Goal: Information Seeking & Learning: Get advice/opinions

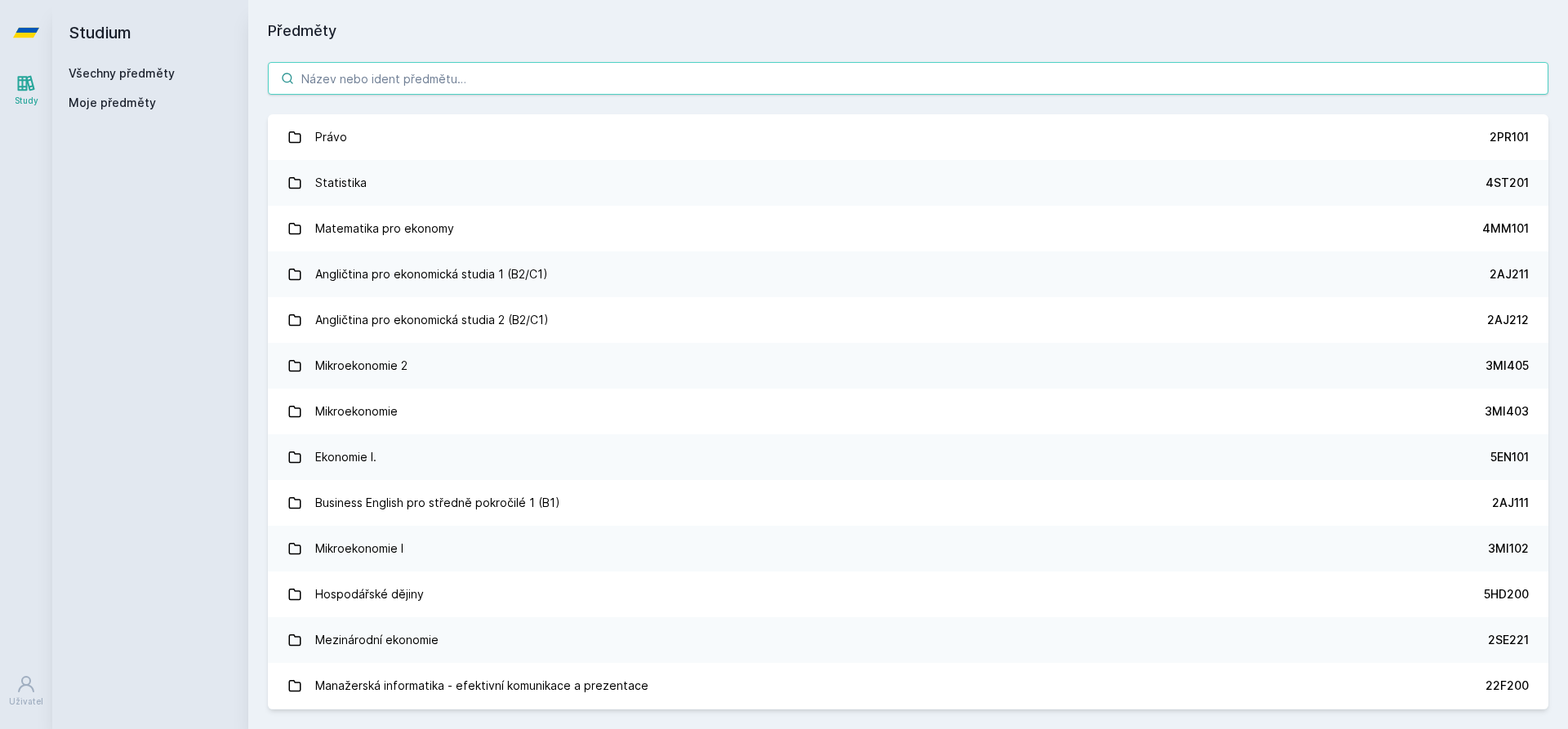
click at [428, 79] on input "search" at bounding box center [908, 78] width 1281 height 32
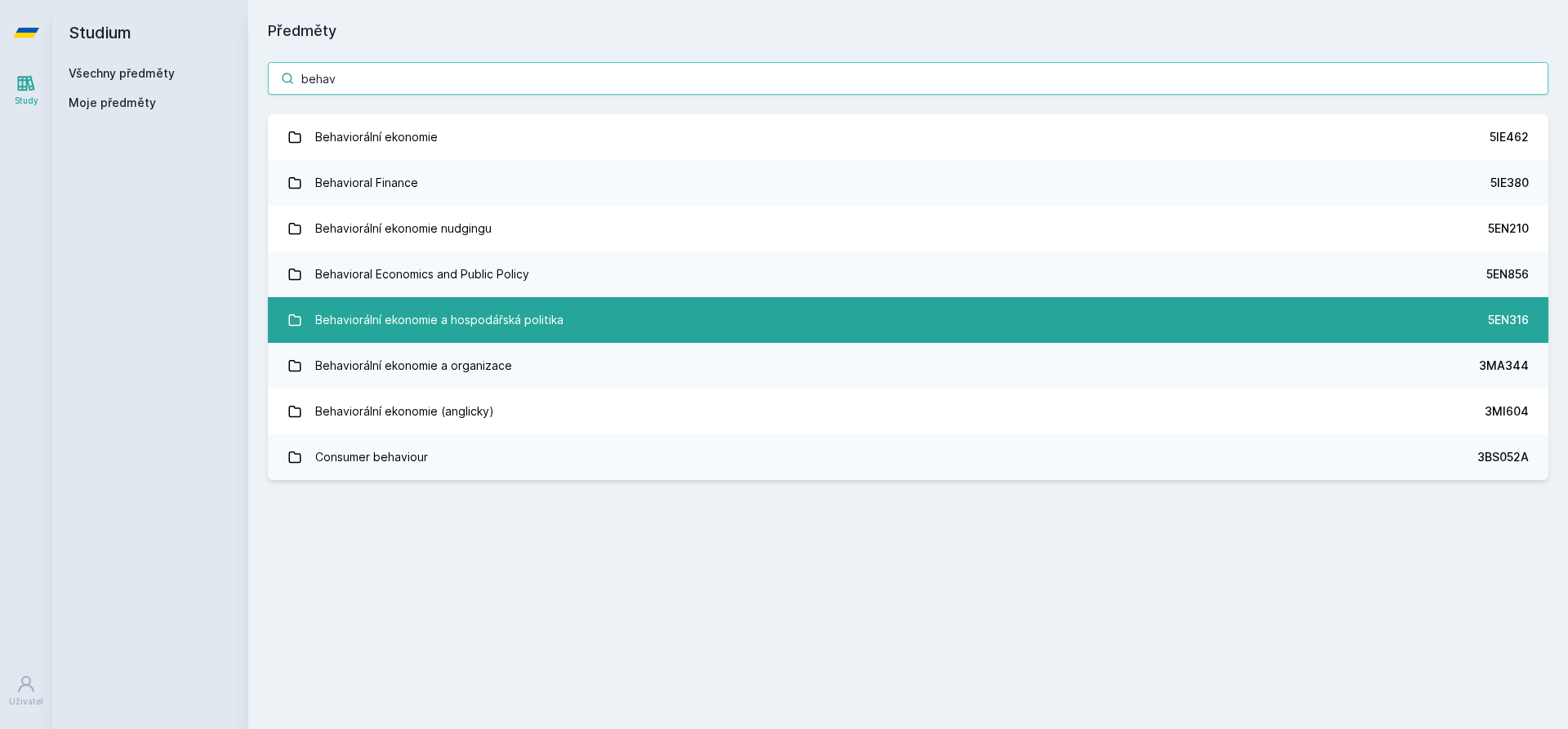
type input "behav"
click at [532, 312] on div "Behaviorální ekonomie a hospodářská politika" at bounding box center [439, 320] width 248 height 32
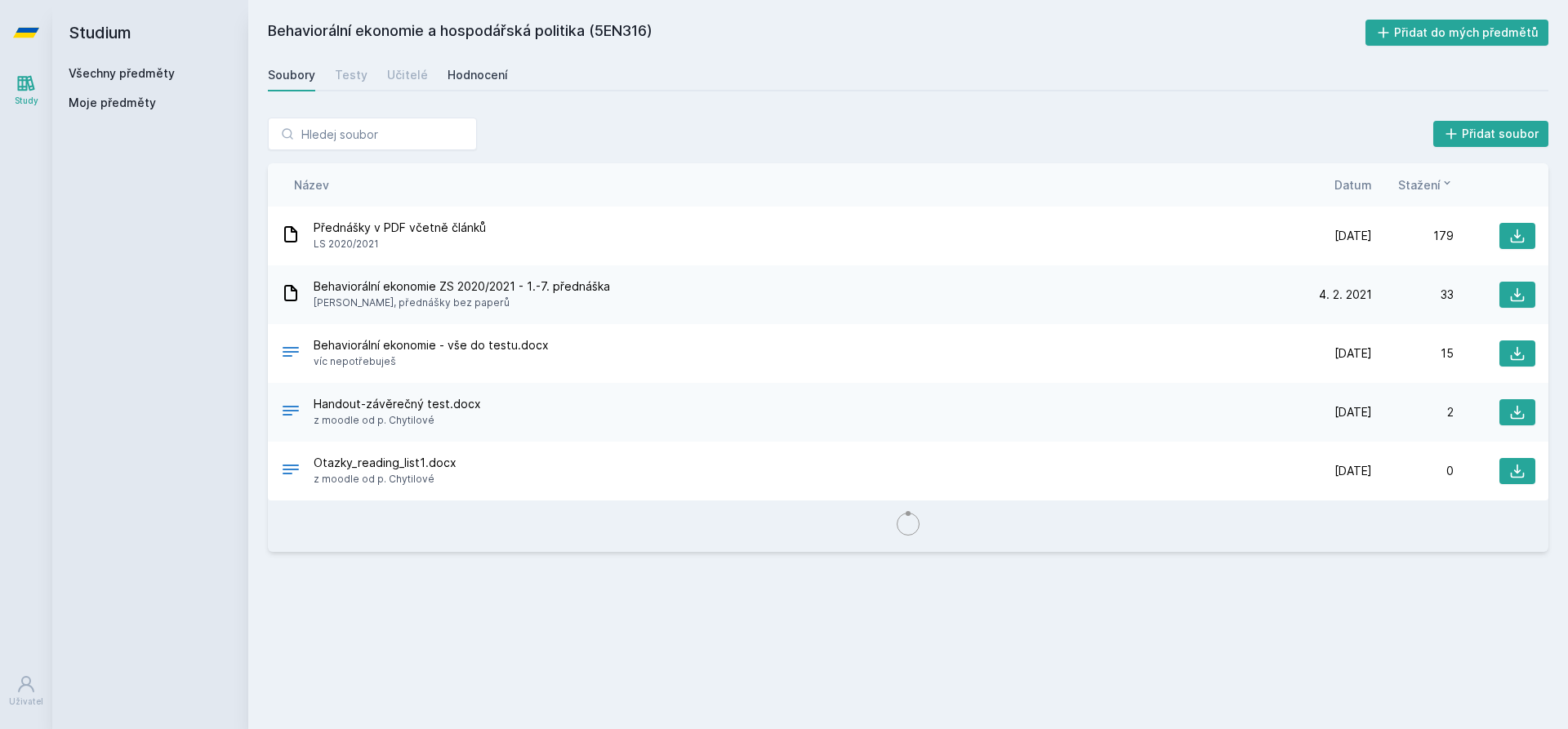
click at [464, 71] on div "Hodnocení" at bounding box center [477, 75] width 60 height 17
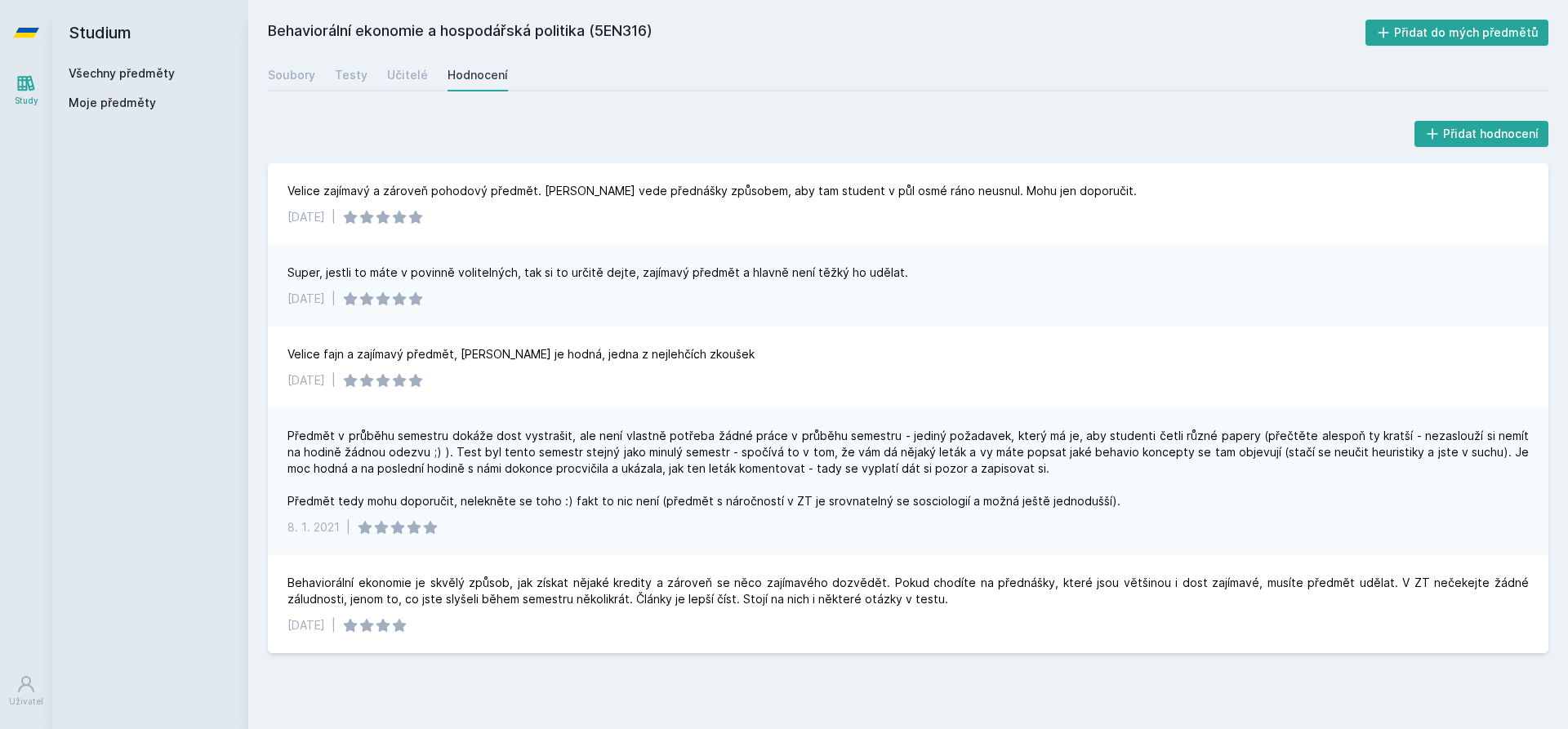
click at [1204, 321] on div "Super, jestli to máte v povinně volitelných, tak si to určitě dejte, zajímavý p…" at bounding box center [908, 285] width 1281 height 82
click at [1248, 333] on div "Velice fajn a zajímavý předmět, [PERSON_NAME] je hodná, jedna z nejlehčích zkou…" at bounding box center [908, 367] width 1281 height 82
click at [1242, 333] on div "Velice fajn a zajímavý předmět, [PERSON_NAME] je hodná, jedna z nejlehčích zkou…" at bounding box center [908, 367] width 1281 height 82
click at [499, 496] on div "Předmět v průběhu semestru dokáže dost vystrašit, ale není vlastně potřeba žádn…" at bounding box center [907, 469] width 1241 height 82
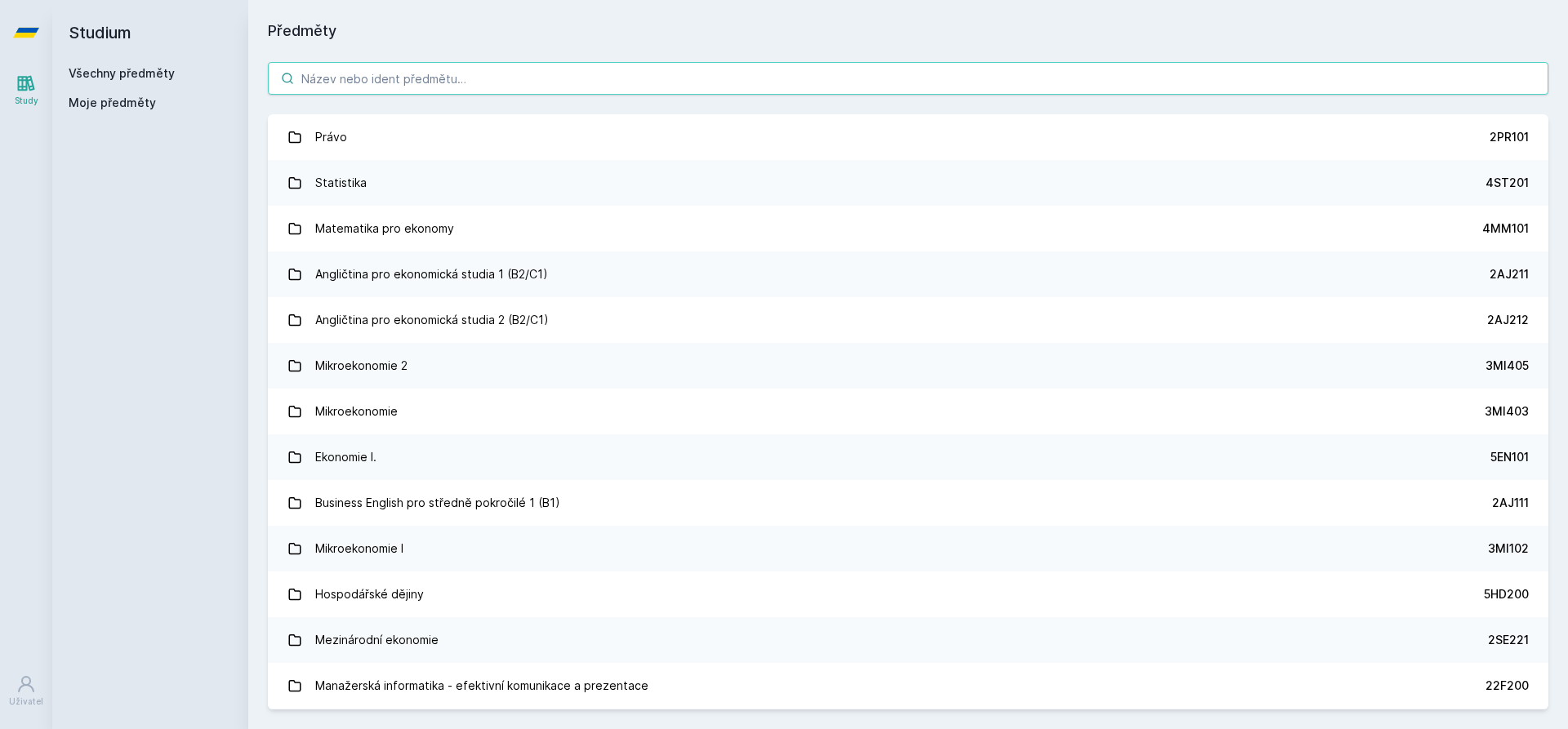
click at [537, 75] on input "search" at bounding box center [908, 78] width 1281 height 32
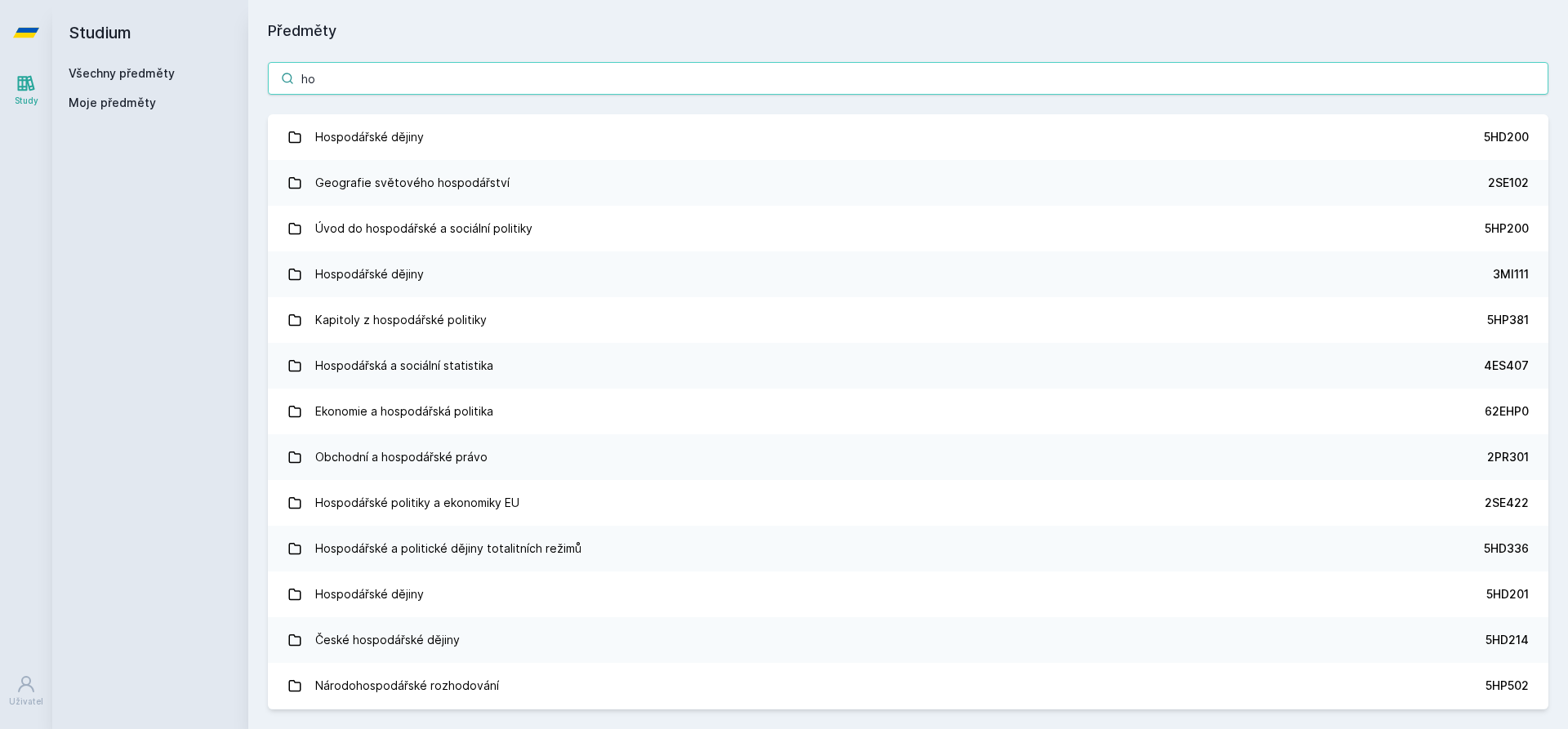
type input "h"
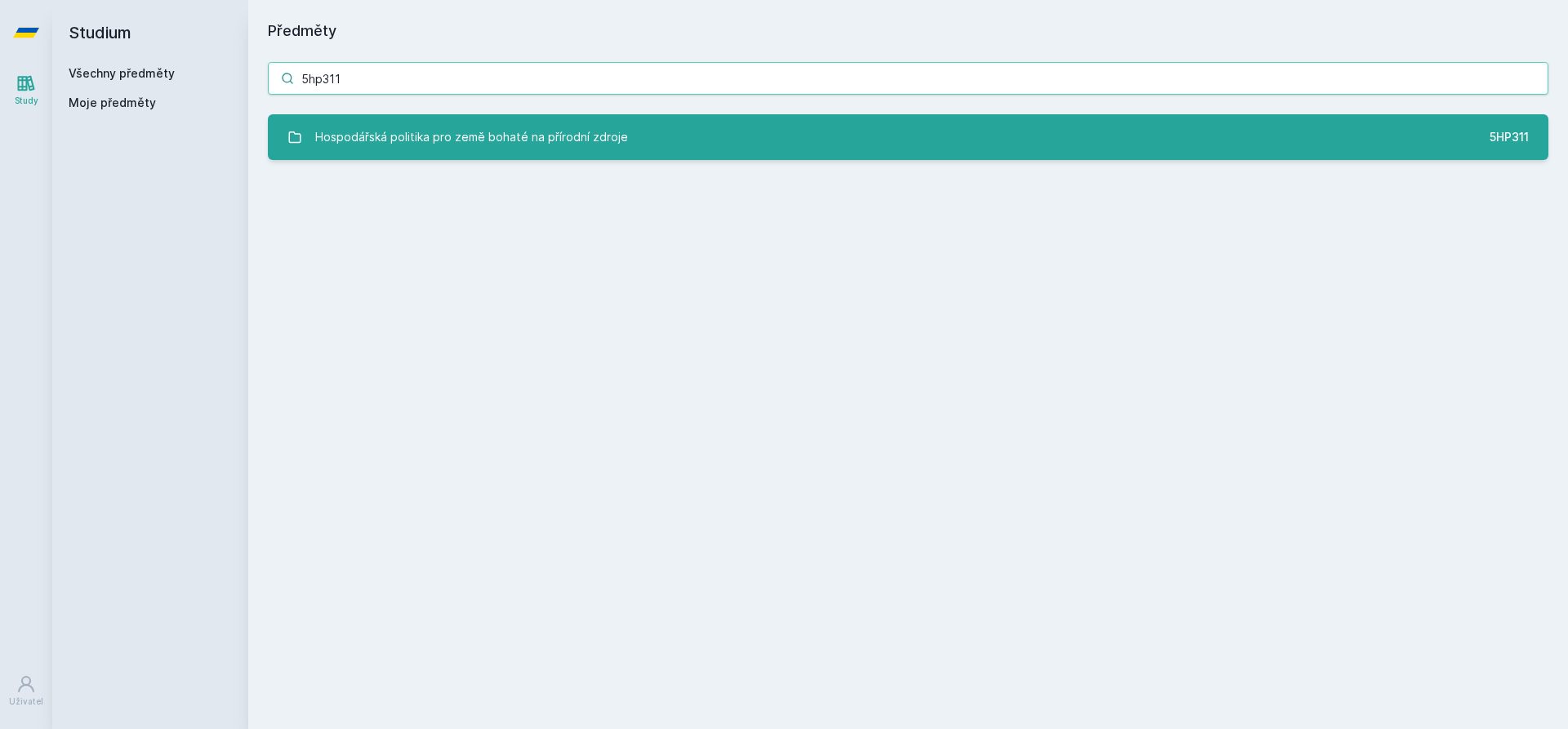
type input "5hp311"
click at [529, 131] on div "Hospodářská politika pro země bohaté na přírodní zdroje" at bounding box center [471, 136] width 312 height 32
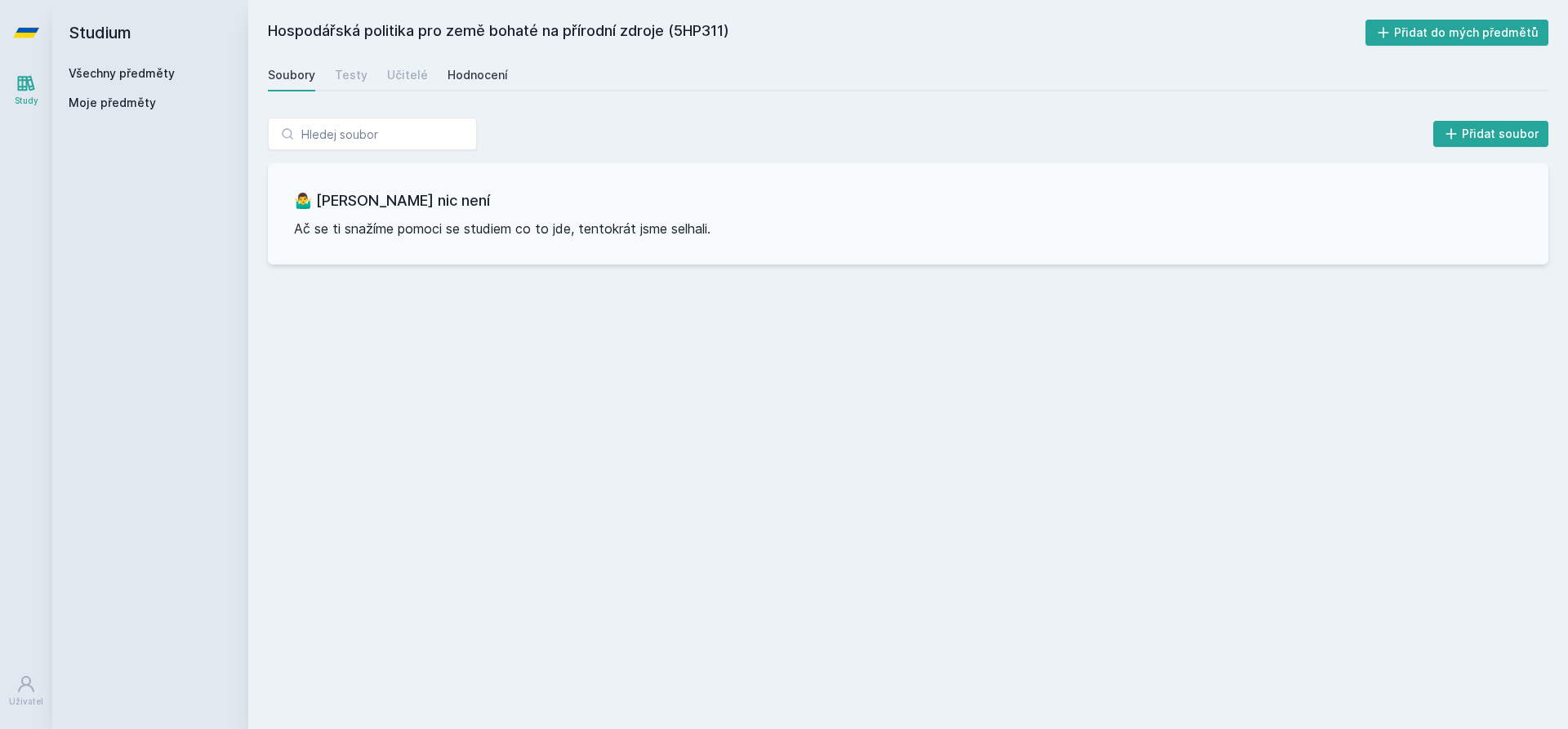
click at [458, 78] on div "Hodnocení" at bounding box center [477, 75] width 60 height 17
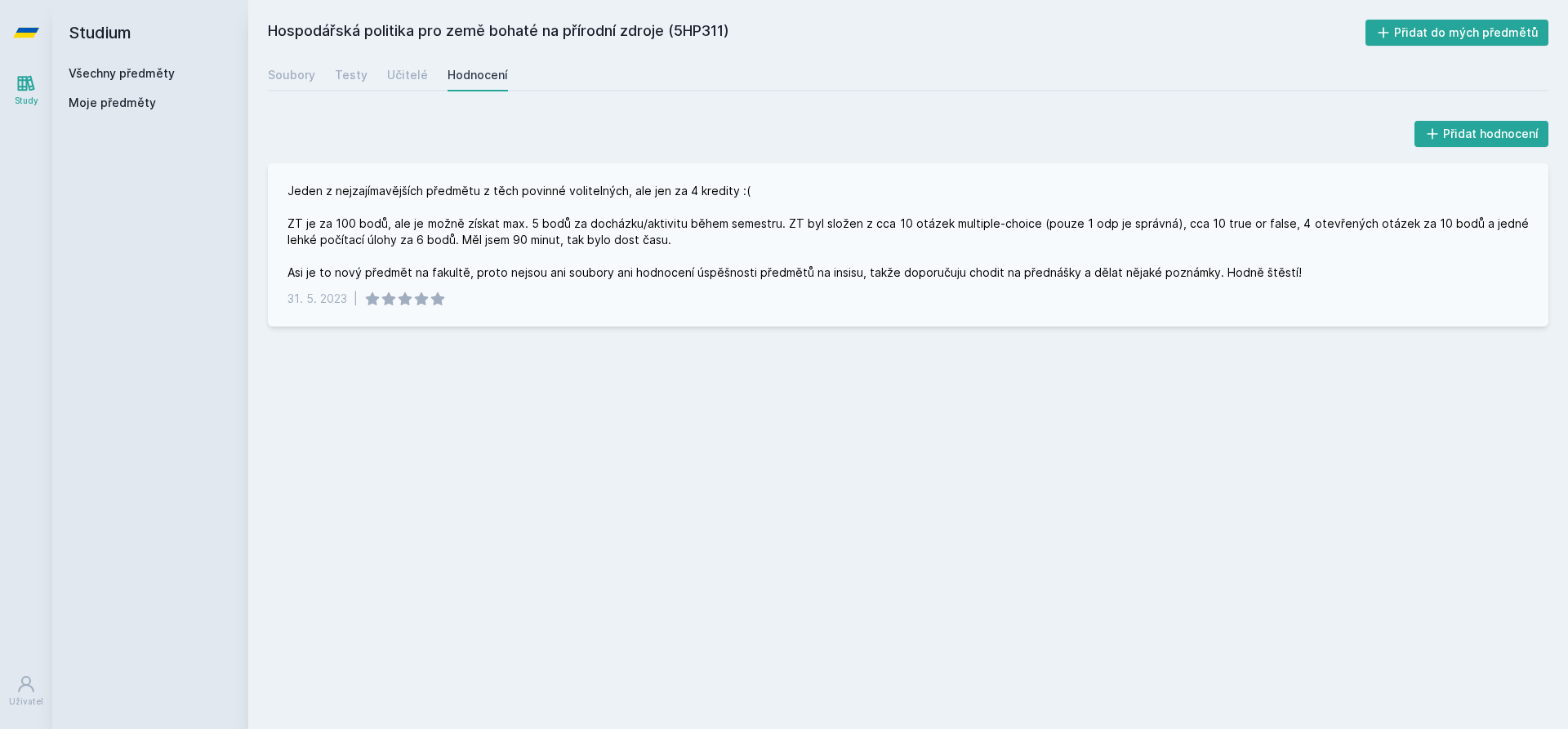
click at [1154, 247] on div "Jeden z nejzajímavějších předmětu z těch povinné volitelných, ale jen za 4 kred…" at bounding box center [907, 232] width 1241 height 98
drag, startPoint x: 405, startPoint y: 265, endPoint x: 457, endPoint y: 258, distance: 52.5
click at [457, 258] on div "Jeden z nejzajímavějších předmětu z těch povinné volitelných, ale jen za 4 kred…" at bounding box center [907, 232] width 1241 height 98
click at [525, 298] on div "[DATE] |" at bounding box center [907, 299] width 1241 height 17
drag, startPoint x: 1240, startPoint y: 269, endPoint x: 898, endPoint y: 162, distance: 358.3
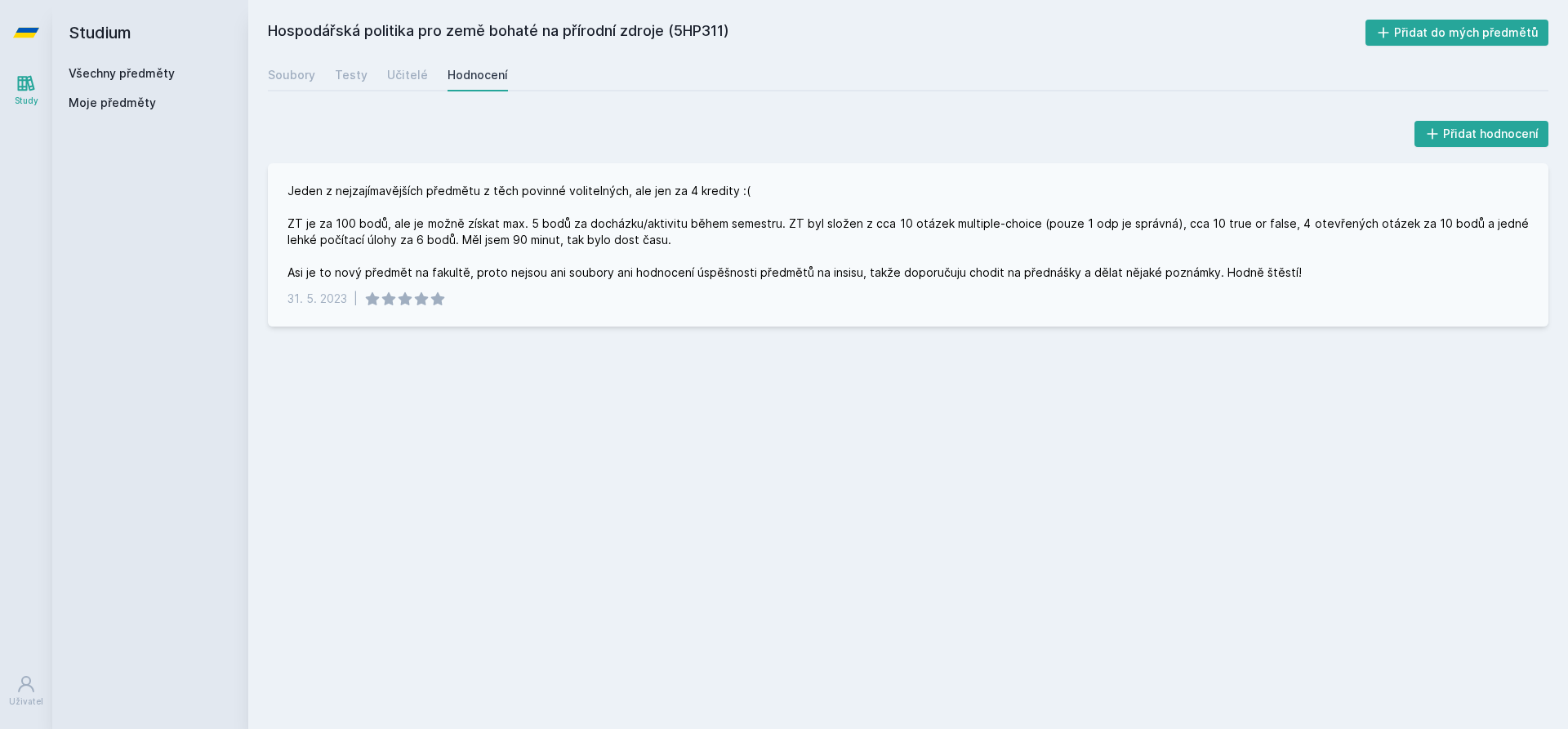
click at [1240, 268] on div "Jeden z nejzajímavějších předmětu z těch povinné volitelných, ale jen za 4 kred…" at bounding box center [907, 232] width 1241 height 98
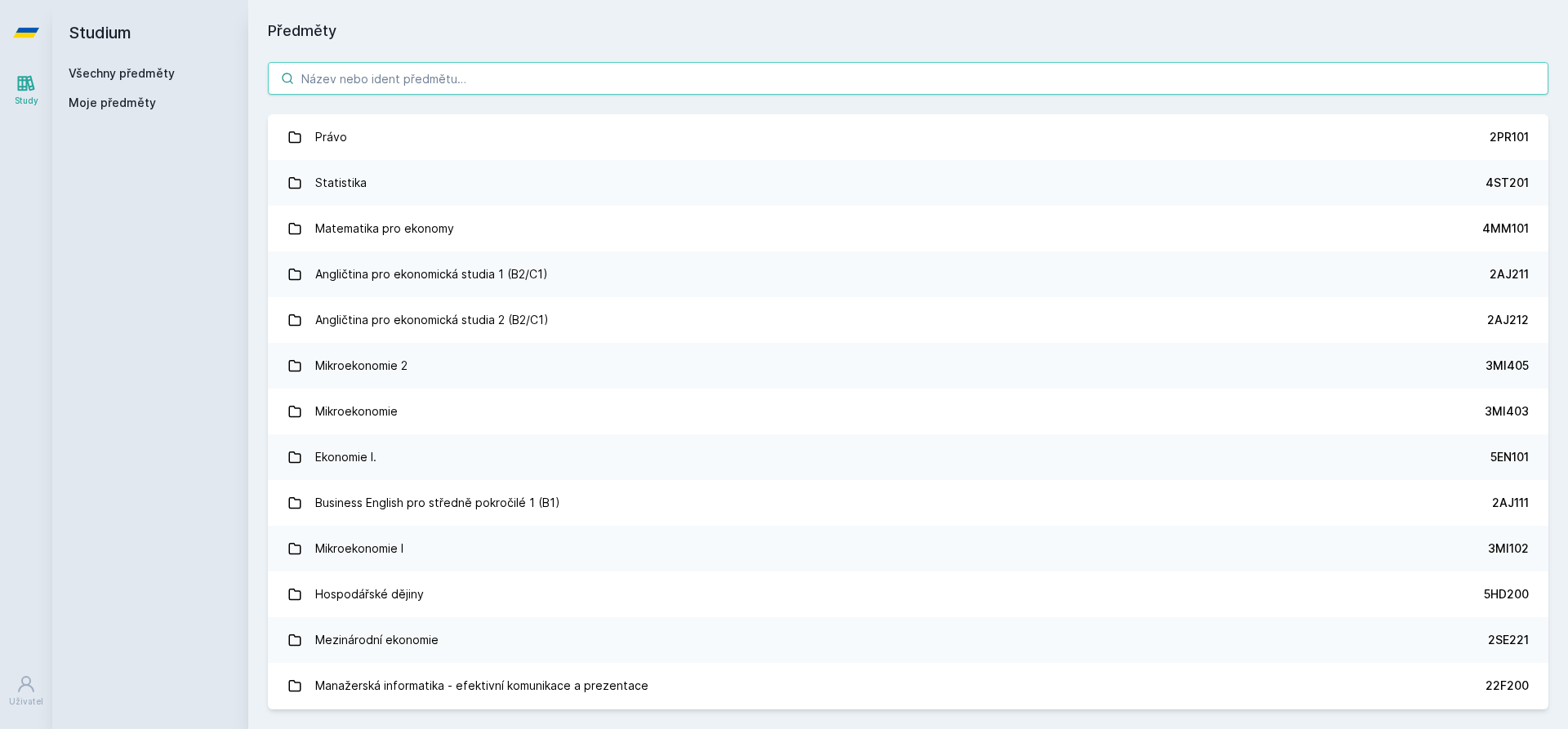
click at [337, 81] on input "search" at bounding box center [908, 78] width 1281 height 32
type input "H"
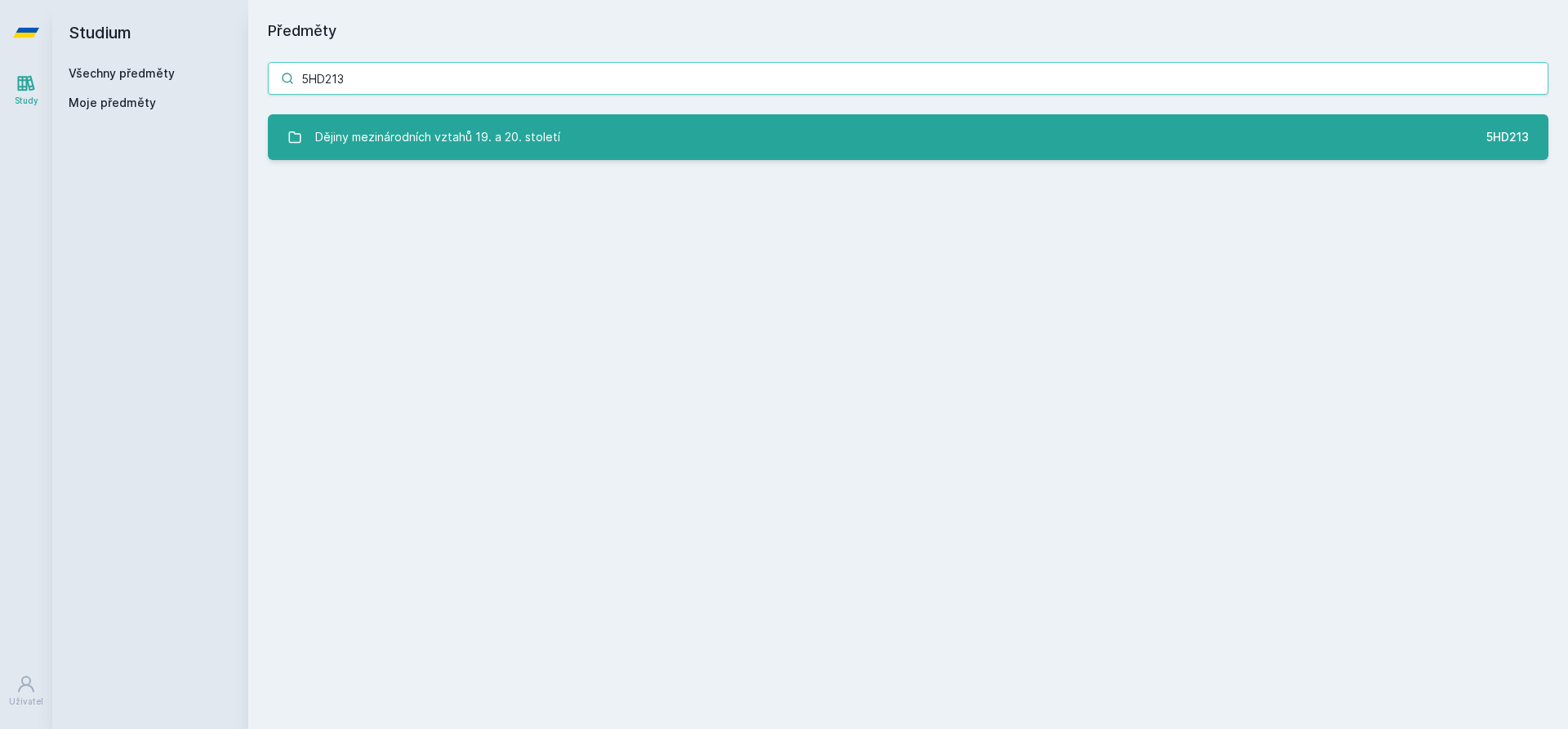
type input "5HD213"
click at [560, 147] on link "Dějiny mezinárodních vztahů 19. a 20. století 5HD213" at bounding box center [908, 136] width 1281 height 45
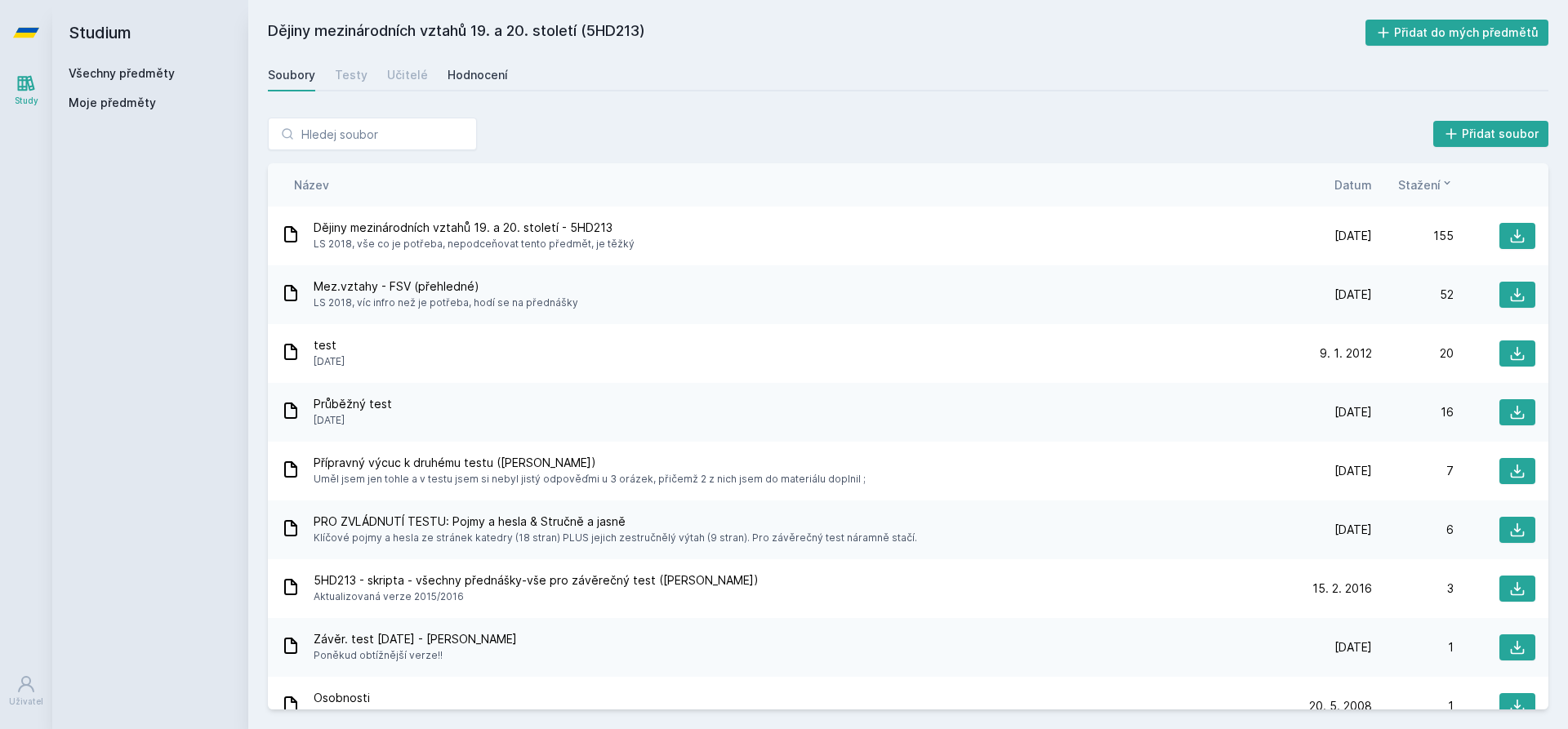
click at [488, 67] on div "Hodnocení" at bounding box center [477, 75] width 60 height 17
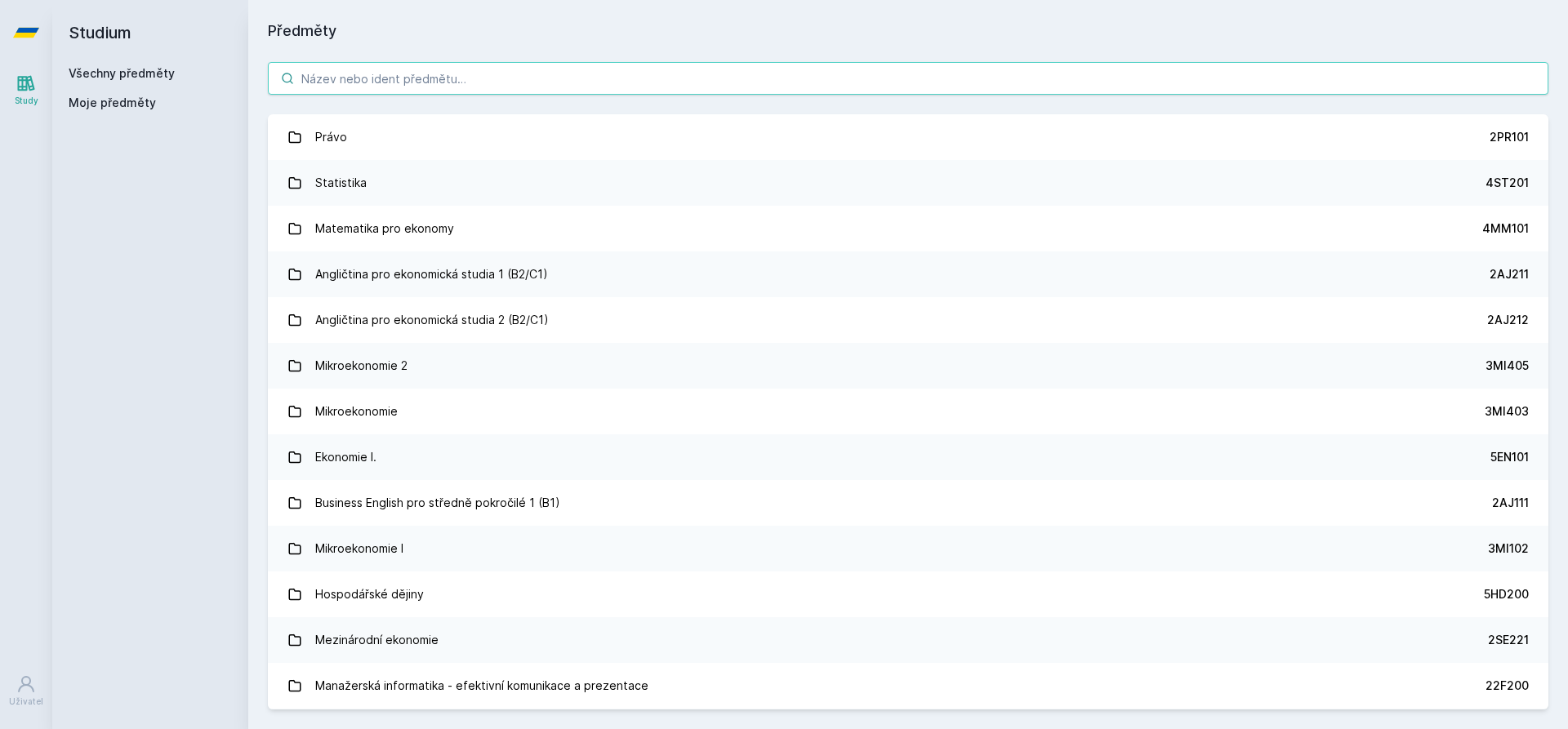
click at [528, 82] on input "search" at bounding box center [908, 78] width 1281 height 32
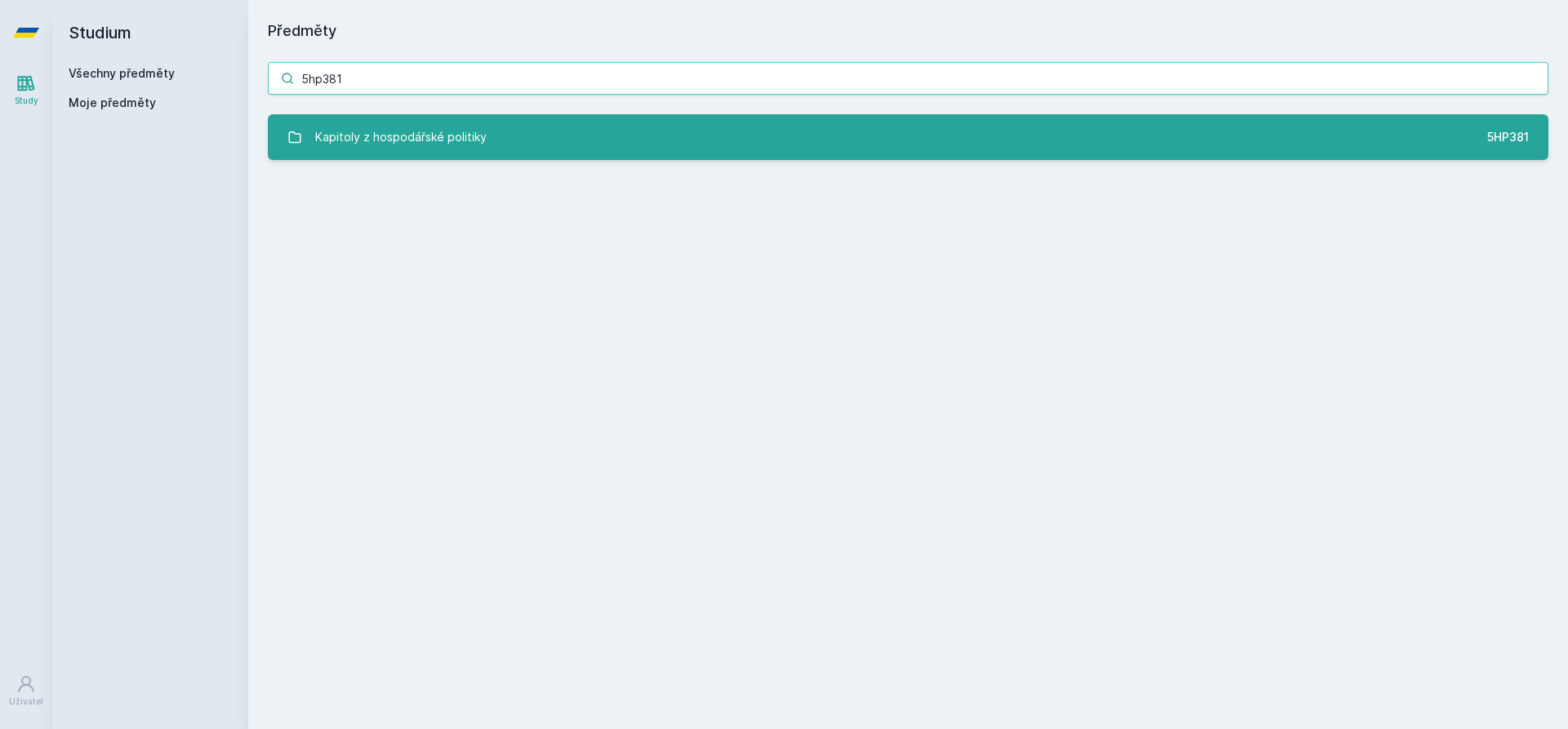
type input "5hp381"
click at [535, 131] on link "Kapitoly z hospodářské politiky 5HP381" at bounding box center [908, 136] width 1281 height 45
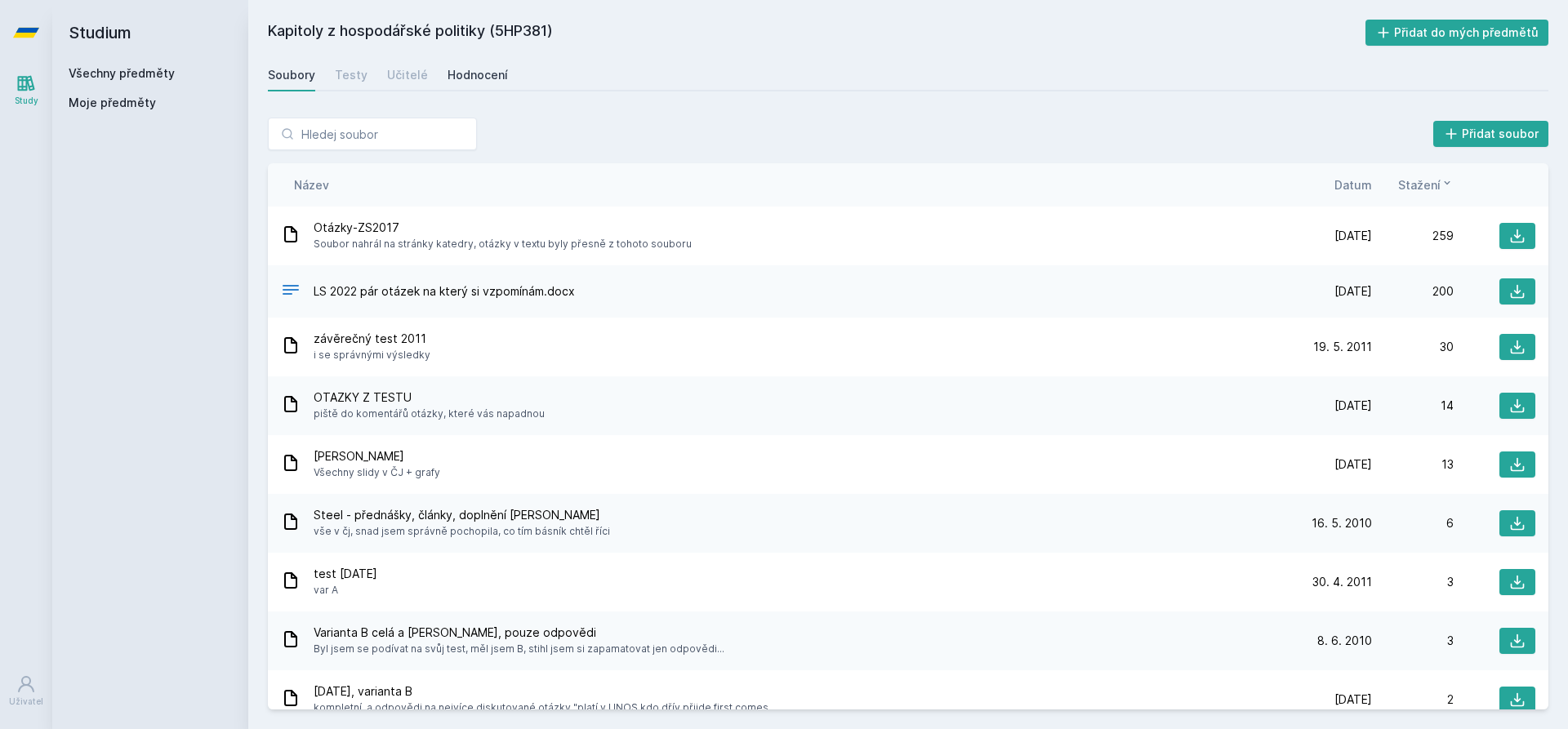
click at [468, 79] on div "Hodnocení" at bounding box center [477, 75] width 60 height 17
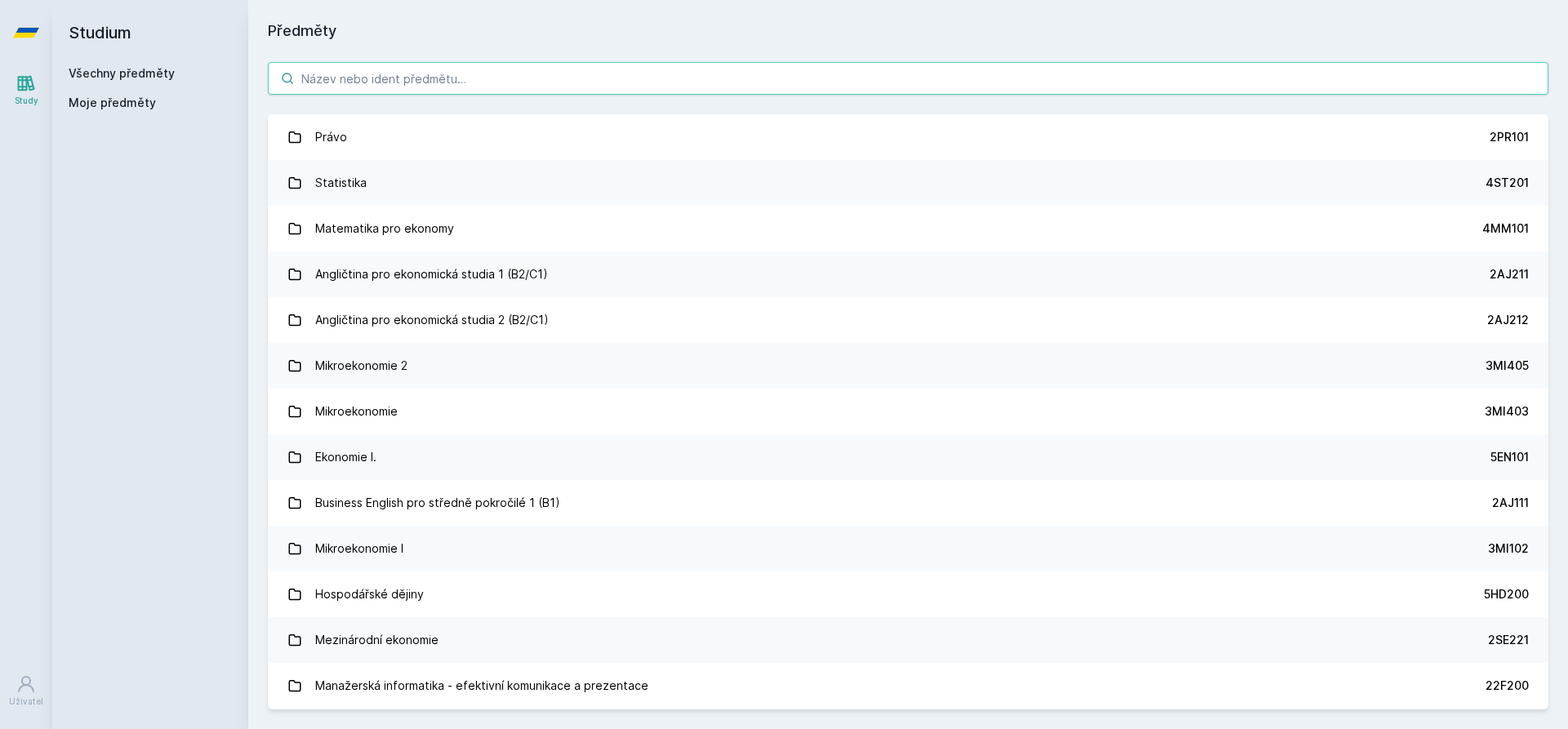
click at [350, 72] on input "search" at bounding box center [908, 78] width 1281 height 32
click at [403, 69] on input "search" at bounding box center [908, 78] width 1281 height 32
paste input "5HP311"
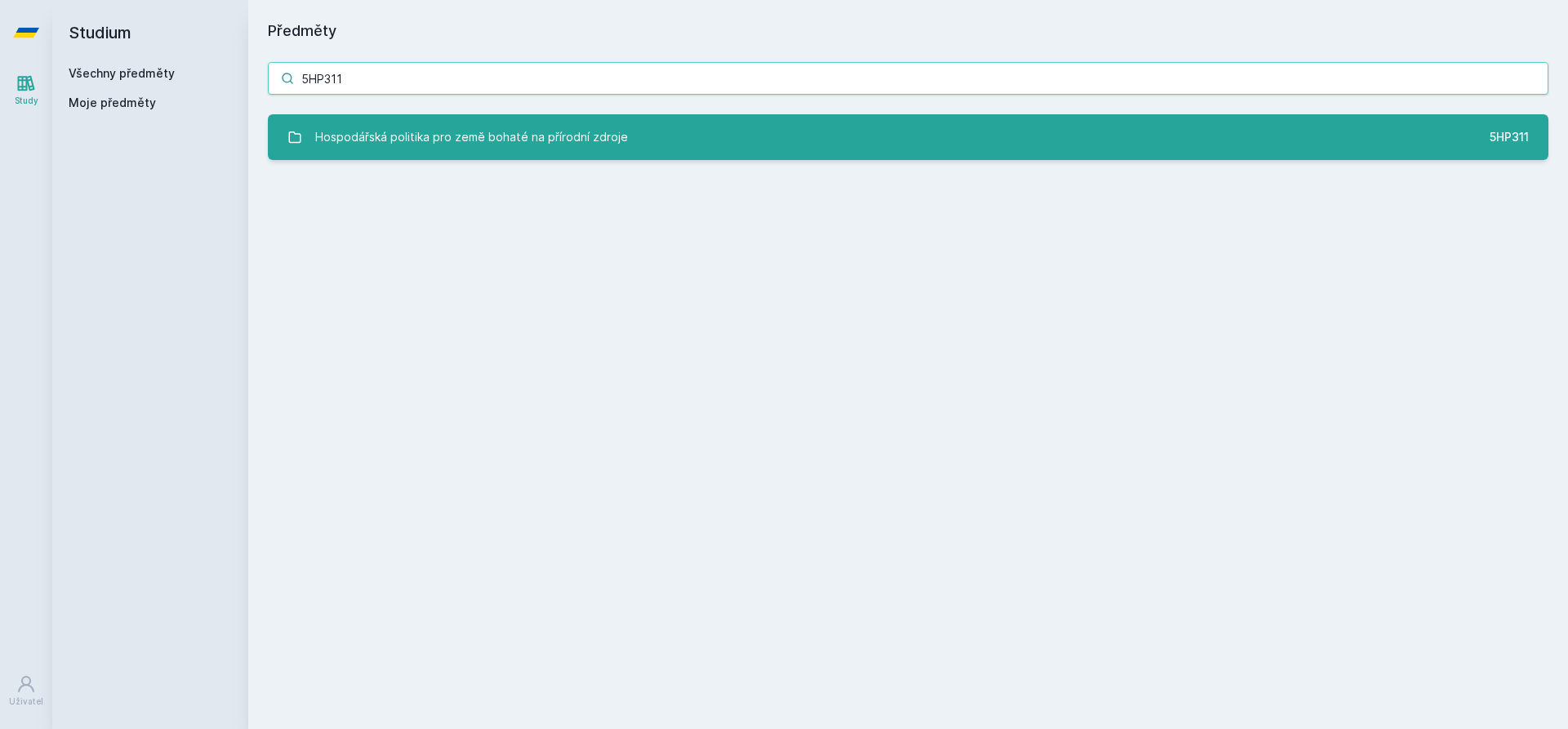
type input "5HP311"
click at [436, 132] on div "Hospodářská politika pro země bohaté na přírodní zdroje" at bounding box center [471, 136] width 312 height 32
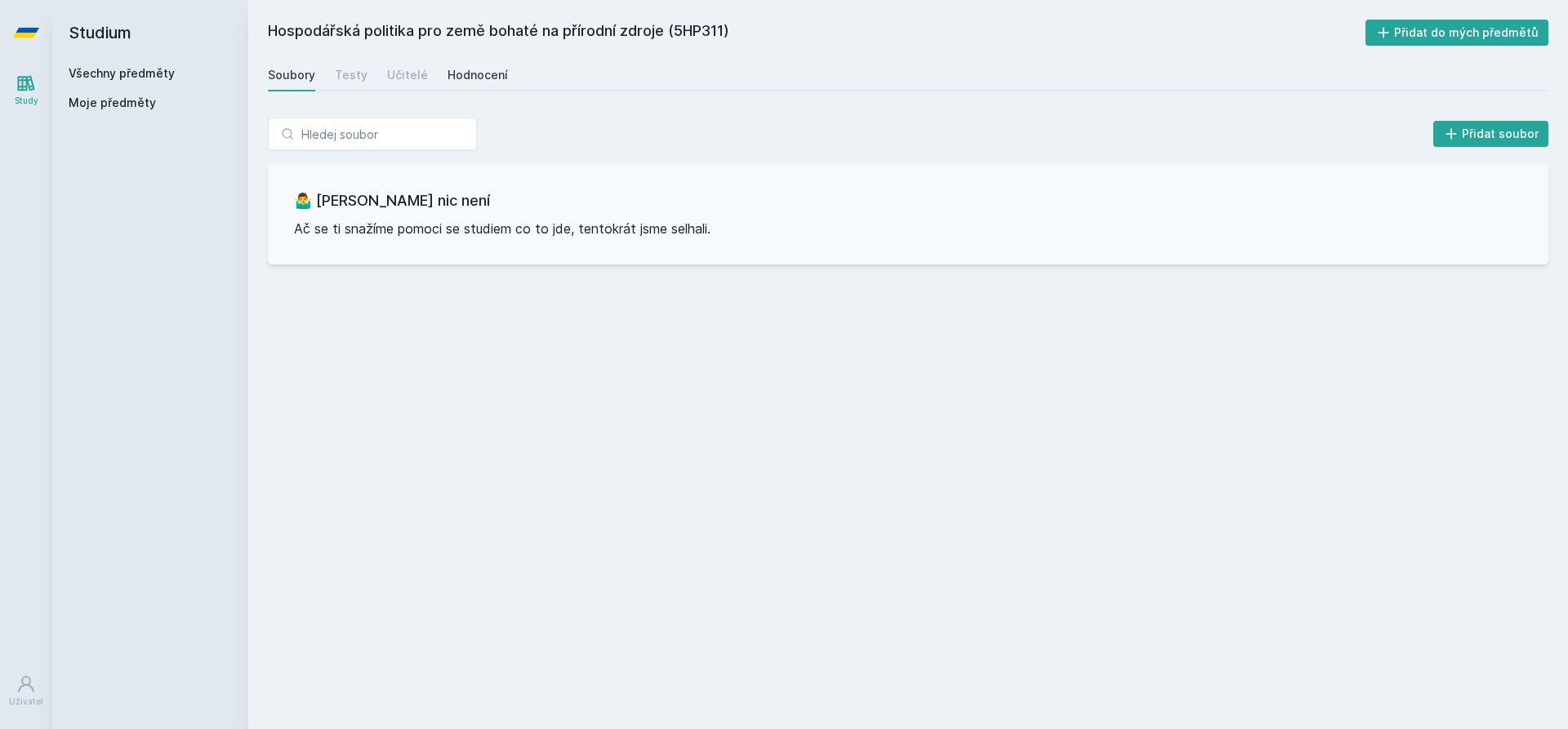
click at [449, 72] on div "Hodnocení" at bounding box center [477, 75] width 60 height 17
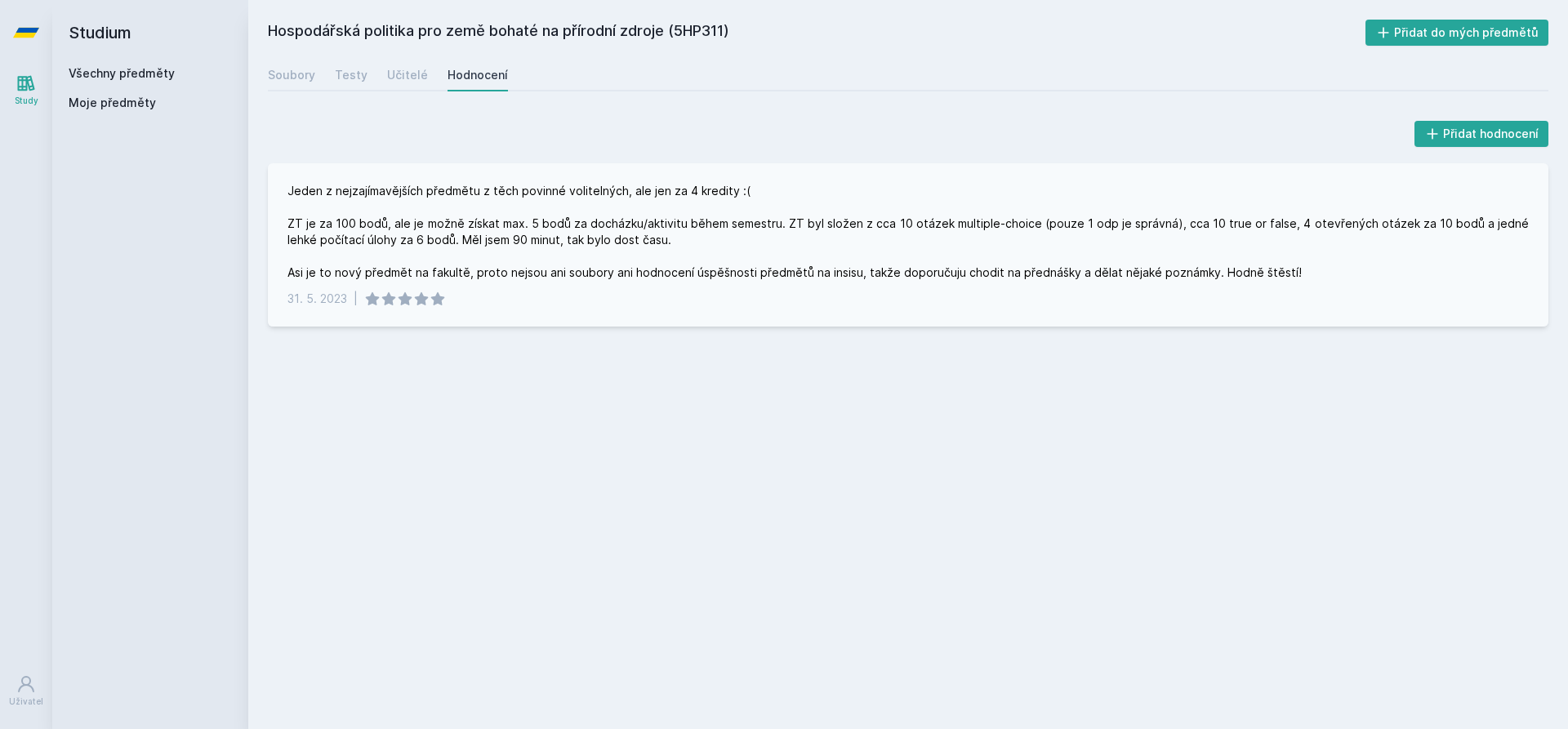
click at [299, 181] on div "Jeden z nejzajímavějších předmětu z těch povinné volitelných, ale jen za 4 kred…" at bounding box center [908, 245] width 1281 height 163
click at [566, 273] on div "Jeden z nejzajímavějších předmětu z těch povinné volitelných, ale jen za 4 kred…" at bounding box center [907, 232] width 1241 height 98
drag, startPoint x: 652, startPoint y: 279, endPoint x: 669, endPoint y: 272, distance: 18.4
click at [654, 279] on div "Jeden z nejzajímavějších předmětu z těch povinné volitelných, ale jen za 4 kred…" at bounding box center [907, 232] width 1241 height 98
click at [760, 259] on div "Jeden z nejzajímavějších předmětu z těch povinné volitelných, ale jen za 4 kred…" at bounding box center [907, 232] width 1241 height 98
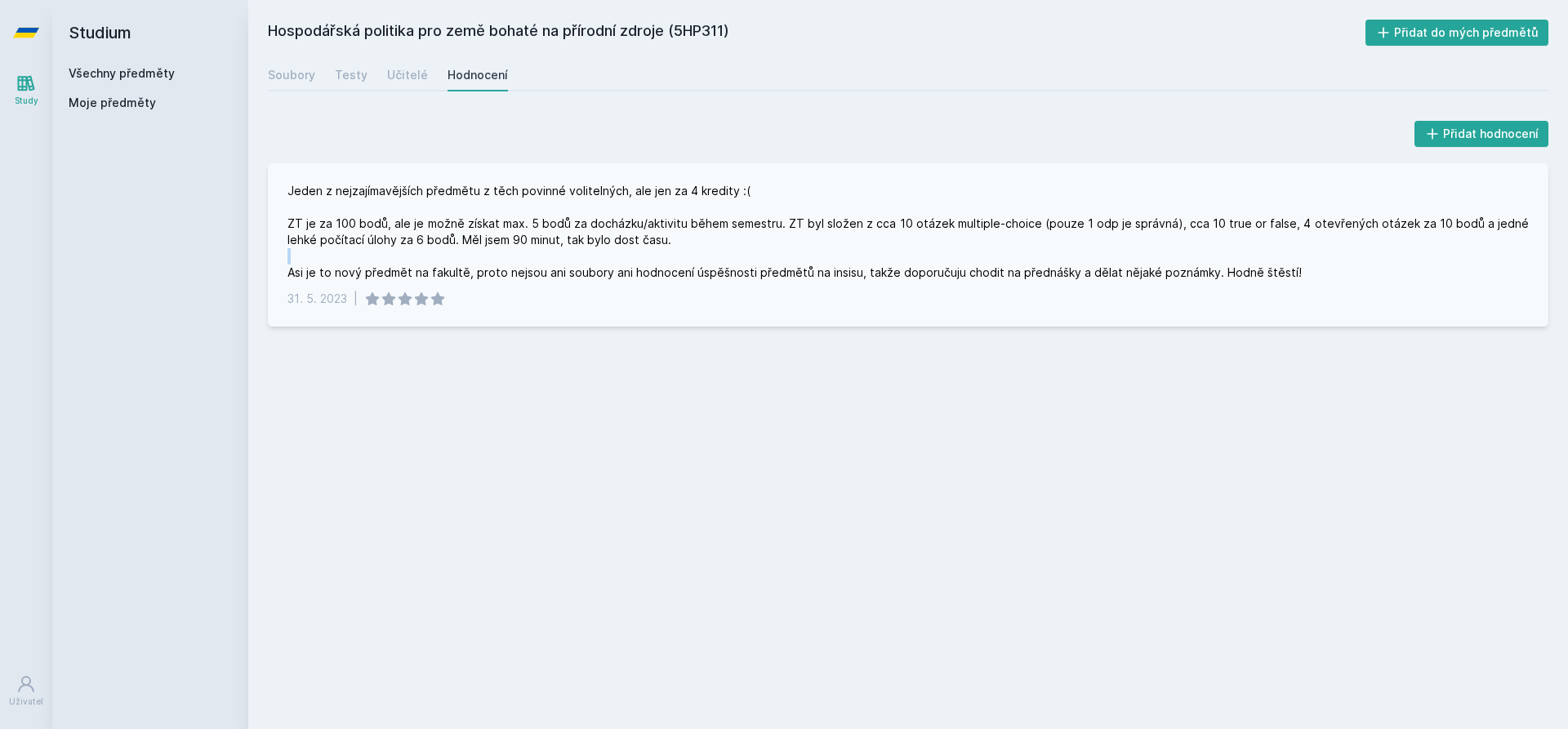
click at [760, 259] on div "Jeden z nejzajímavějších předmětu z těch povinné volitelných, ale jen za 4 kred…" at bounding box center [907, 232] width 1241 height 98
click at [832, 308] on div "Jeden z nejzajímavějších předmětu z těch povinné volitelných, ale jen za 4 kred…" at bounding box center [908, 245] width 1281 height 163
click at [813, 245] on div "Jeden z nejzajímavějších předmětu z těch povinné volitelných, ale jen za 4 kred…" at bounding box center [907, 232] width 1241 height 98
click at [595, 280] on div "Jeden z nejzajímavějších předmětu z těch povinné volitelných, ale jen za 4 kred…" at bounding box center [907, 232] width 1241 height 98
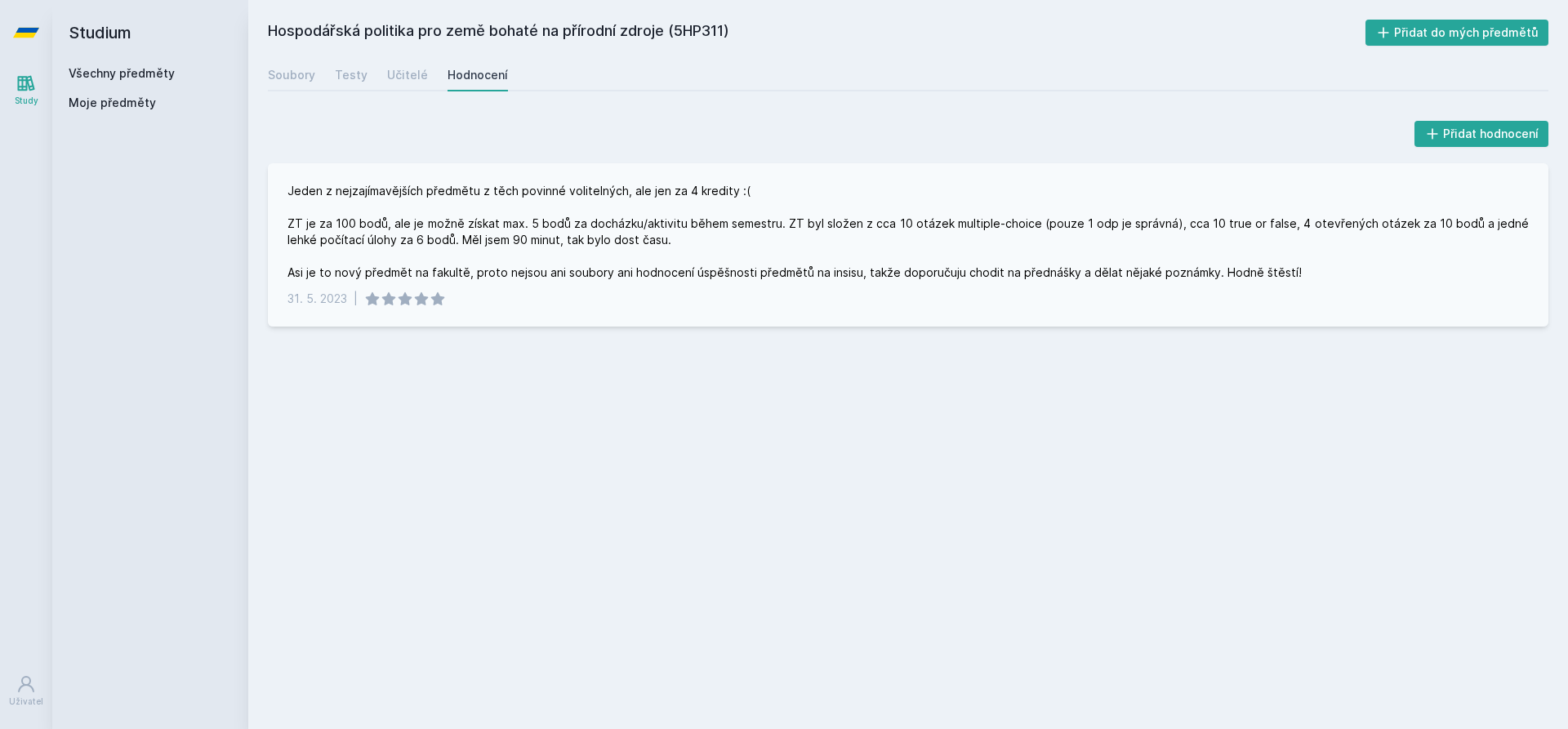
click at [595, 278] on div "Jeden z nejzajímavějších předmětu z těch povinné volitelných, ale jen za 4 kred…" at bounding box center [907, 232] width 1241 height 98
click at [451, 251] on div "Jeden z nejzajímavějších předmětu z těch povinné volitelných, ale jen za 4 kred…" at bounding box center [907, 232] width 1241 height 98
click at [496, 256] on div "Jeden z nejzajímavějších předmětu z těch povinné volitelných, ale jen za 4 kred…" at bounding box center [907, 232] width 1241 height 98
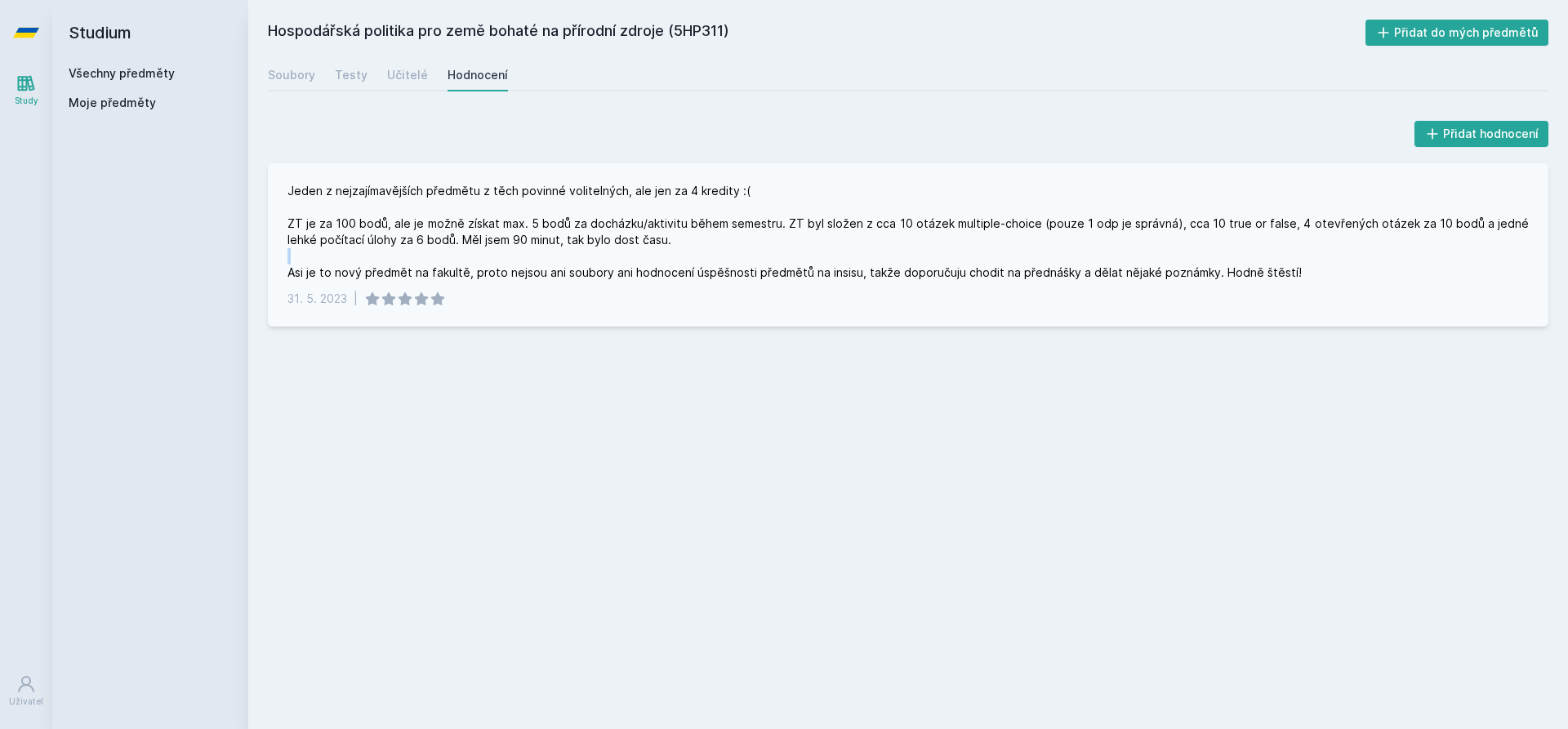
click at [500, 252] on div "Jeden z nejzajímavějších předmětu z těch povinné volitelných, ale jen za 4 kred…" at bounding box center [907, 232] width 1241 height 98
drag, startPoint x: 499, startPoint y: 250, endPoint x: 482, endPoint y: 267, distance: 24.0
click at [496, 250] on div "Jeden z nejzajímavějších předmětu z těch povinné volitelných, ale jen za 4 kred…" at bounding box center [907, 232] width 1241 height 98
